Goal: Check status: Check status

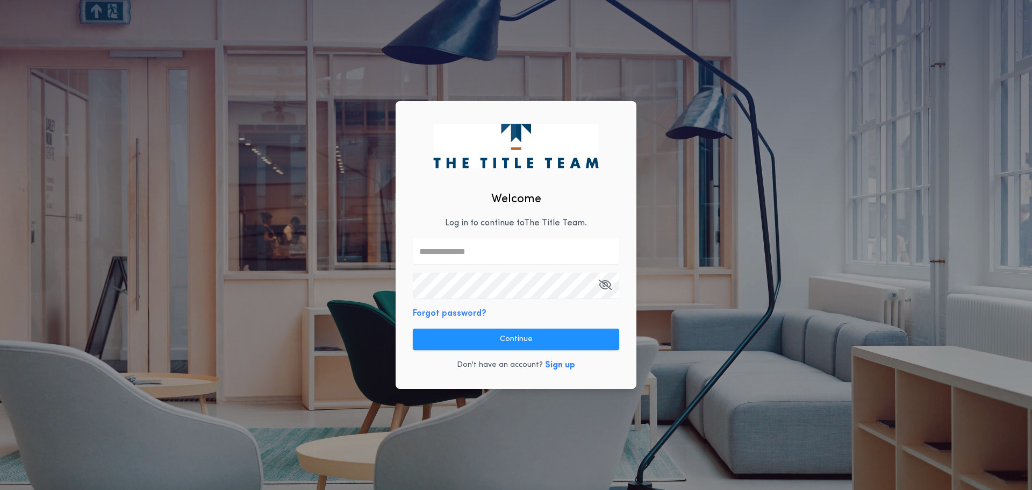
click at [474, 238] on input "text" at bounding box center [516, 251] width 206 height 26
type input "**********"
click at [521, 341] on button "Continue" at bounding box center [516, 338] width 206 height 21
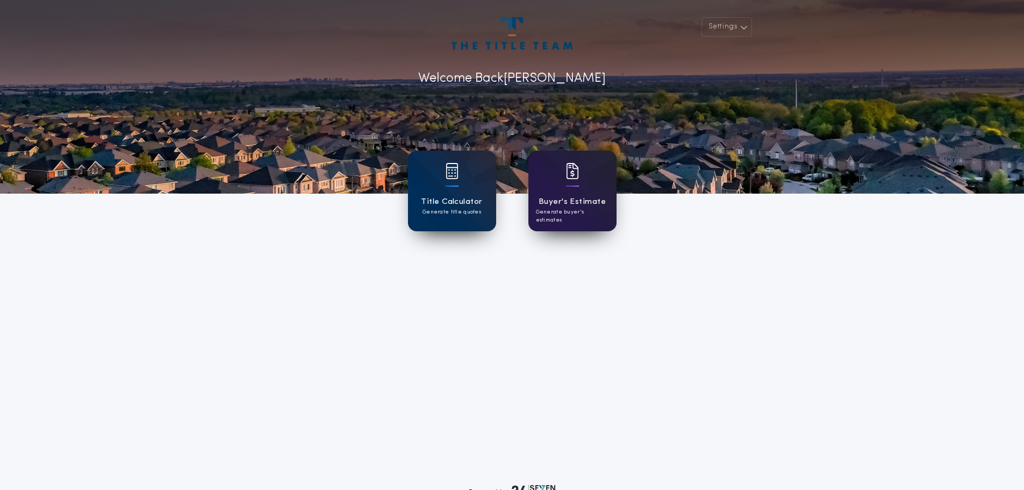
click at [550, 199] on h1 "Buyer's Estimate" at bounding box center [571, 202] width 67 height 12
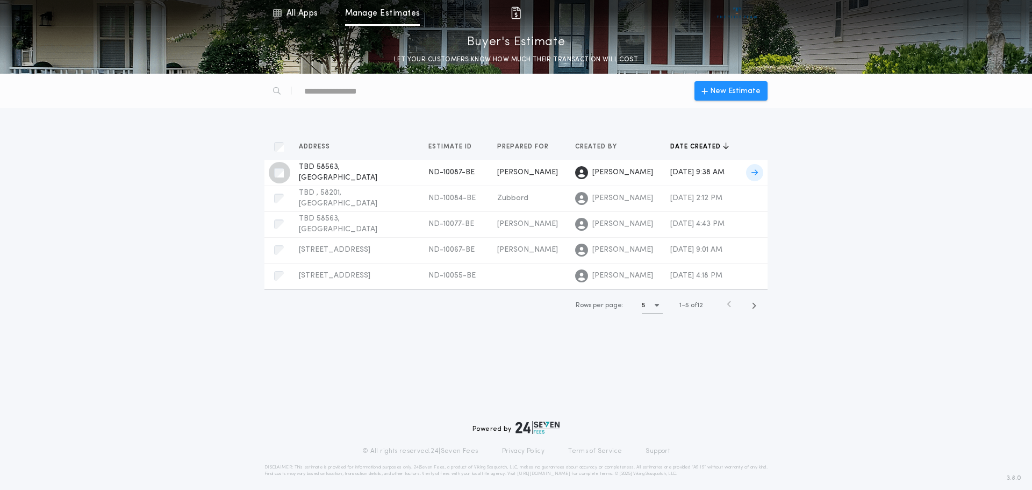
click at [287, 172] on div "button" at bounding box center [279, 172] width 21 height 21
click at [670, 173] on span "[DATE] 9:38 AM" at bounding box center [697, 172] width 54 height 8
